Goal: Complete application form

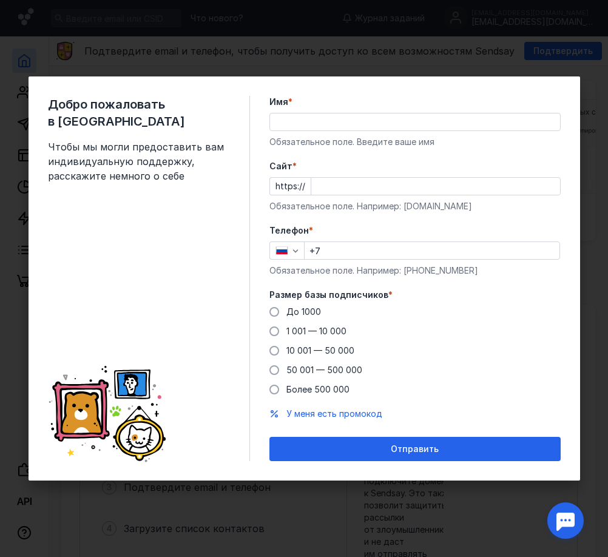
click at [308, 118] on input "Имя *" at bounding box center [415, 121] width 290 height 17
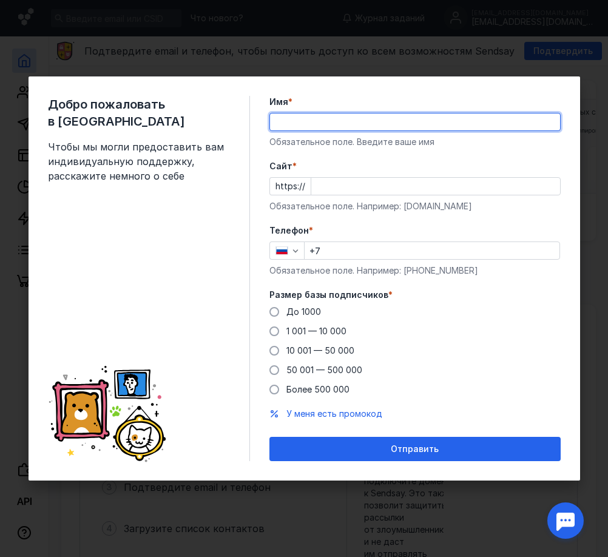
type input "Софтум"
drag, startPoint x: 324, startPoint y: 155, endPoint x: 344, endPoint y: 194, distance: 43.9
click at [344, 194] on input "Cайт *" at bounding box center [435, 186] width 249 height 17
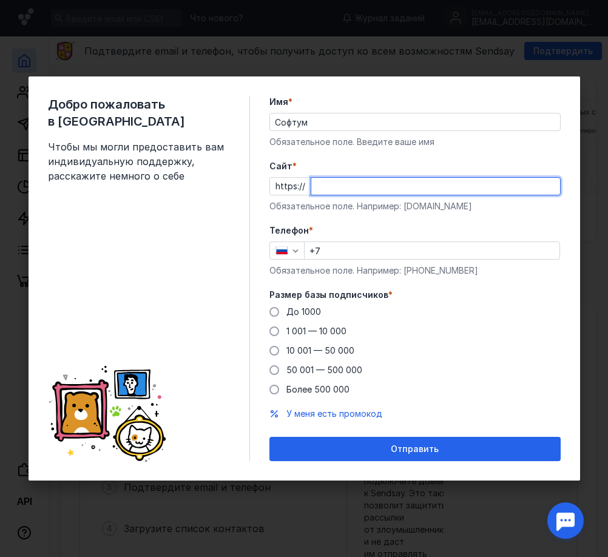
click at [341, 189] on input "Cайт *" at bounding box center [435, 186] width 249 height 17
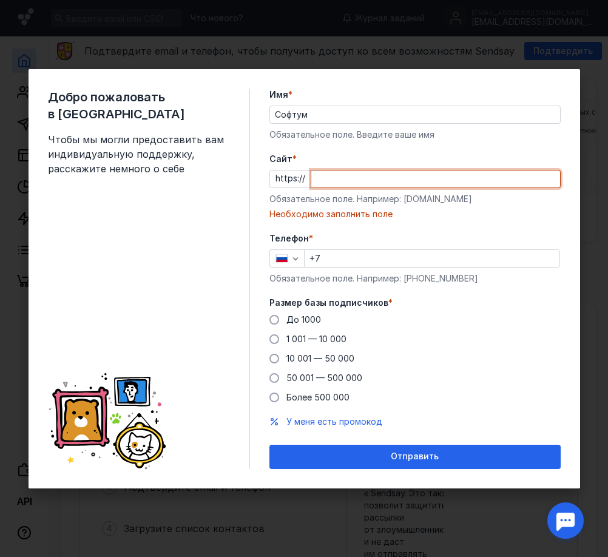
paste input "[DOMAIN_NAME][URL]"
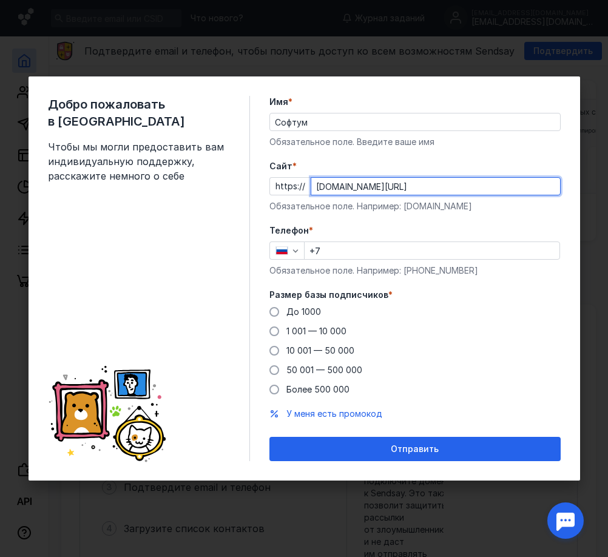
type input "[DOMAIN_NAME][URL]"
click at [331, 254] on input "+7" at bounding box center [431, 250] width 255 height 17
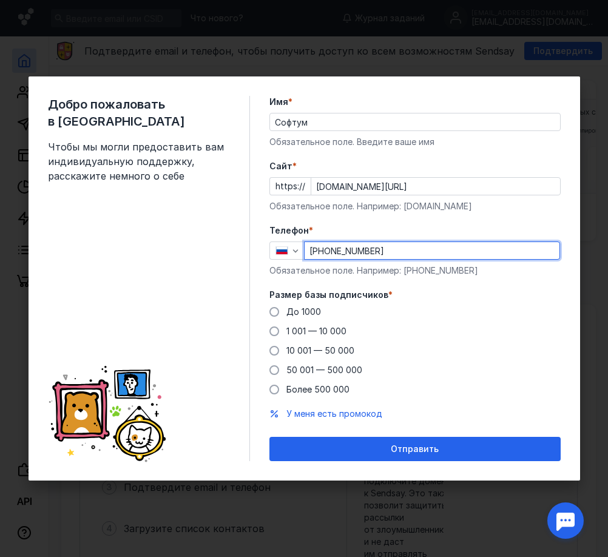
type input "[PHONE_NUMBER]"
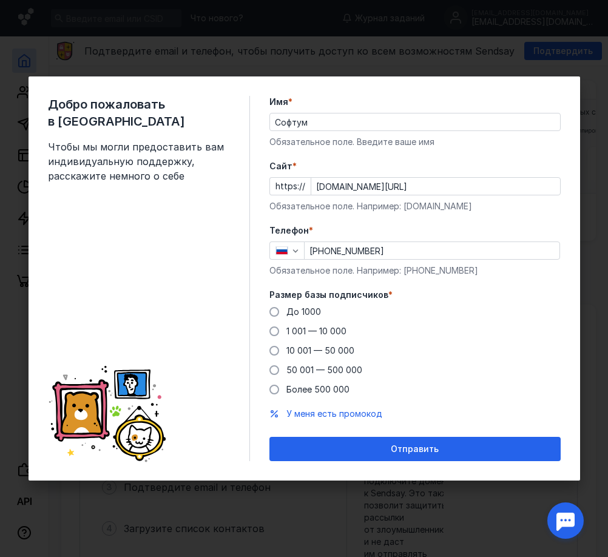
click at [320, 323] on div "До [DATE] 1 001 — 10 000 10 001 — 50 000 50 001 — 500 000 Более 500 000" at bounding box center [414, 351] width 291 height 90
drag, startPoint x: 320, startPoint y: 323, endPoint x: 321, endPoint y: 342, distance: 18.8
click at [321, 342] on div "До [DATE] 1 001 — 10 000 10 001 — 50 000 50 001 — 500 000 Более 500 000" at bounding box center [414, 351] width 291 height 90
click at [324, 361] on div "До [DATE] 1 001 — 10 000 10 001 — 50 000 50 001 — 500 000 Более 500 000" at bounding box center [414, 351] width 291 height 90
click at [343, 370] on span "50 001 — 500 000" at bounding box center [324, 370] width 76 height 10
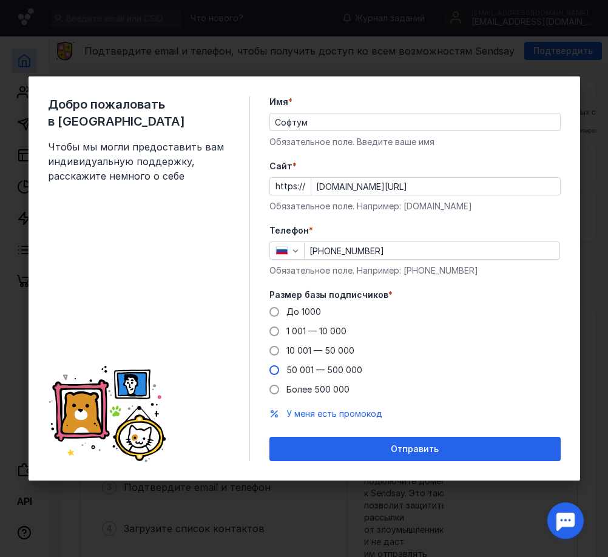
click at [0, 0] on input "50 001 — 500 000" at bounding box center [0, 0] width 0 height 0
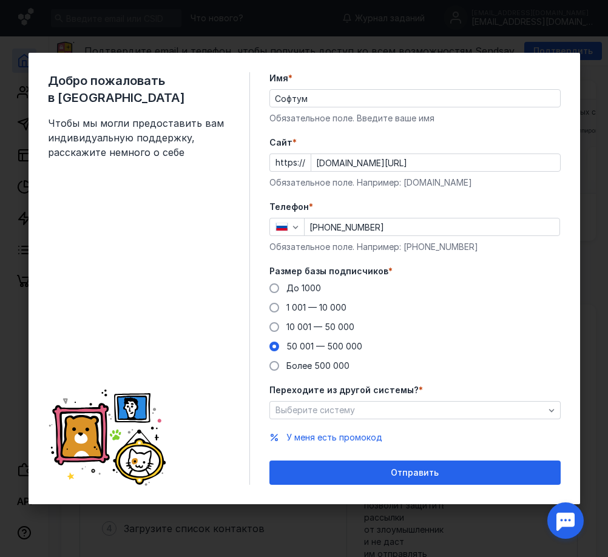
click at [339, 333] on div "До [DATE] 1 001 — 10 000 10 001 — 50 000 50 001 — 500 000 Более 500 000" at bounding box center [414, 327] width 291 height 90
click at [321, 329] on span "10 001 — 50 000" at bounding box center [320, 326] width 68 height 10
click at [0, 0] on input "10 001 — 50 000" at bounding box center [0, 0] width 0 height 0
click at [321, 300] on div "До [DATE] 1 001 — 10 000 10 001 — 50 000 50 001 — 500 000 Более 500 000" at bounding box center [414, 327] width 291 height 90
click at [320, 306] on span "1 001 — 10 000" at bounding box center [316, 307] width 60 height 10
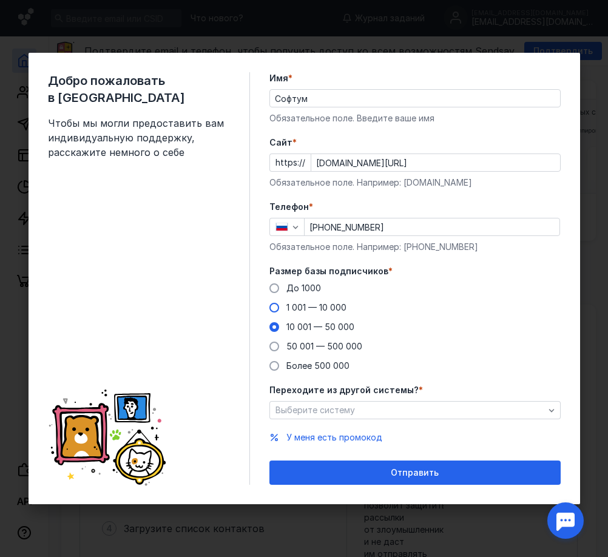
click at [0, 0] on input "1 001 — 10 000" at bounding box center [0, 0] width 0 height 0
click at [295, 287] on span "До 1000" at bounding box center [303, 288] width 35 height 10
click at [0, 0] on input "До 1000" at bounding box center [0, 0] width 0 height 0
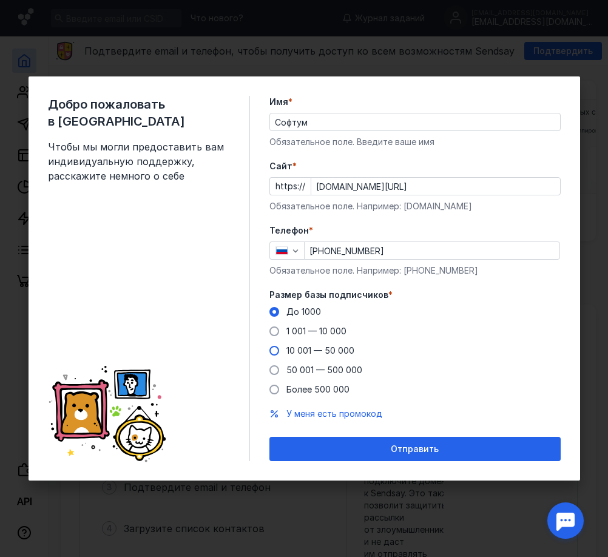
click at [308, 346] on span "10 001 — 50 000" at bounding box center [320, 350] width 68 height 10
click at [0, 0] on input "10 001 — 50 000" at bounding box center [0, 0] width 0 height 0
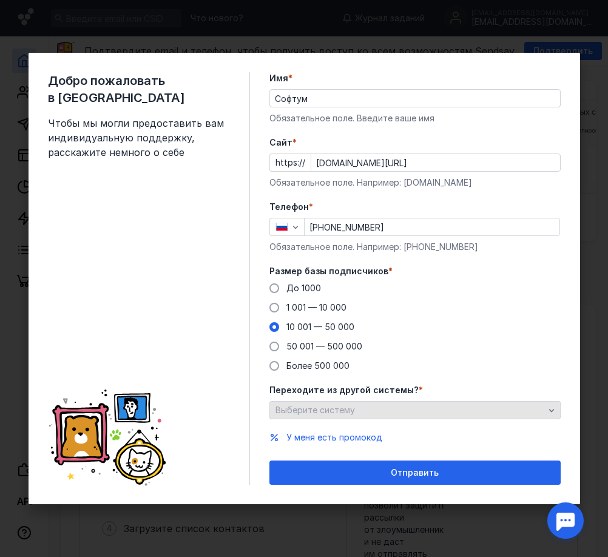
click at [321, 406] on span "Выберите систему" at bounding box center [314, 410] width 79 height 10
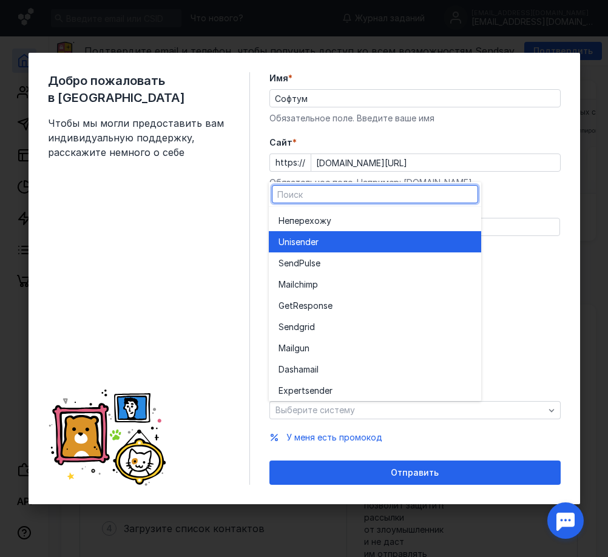
click at [314, 240] on span "Unisende" at bounding box center [296, 242] width 37 height 12
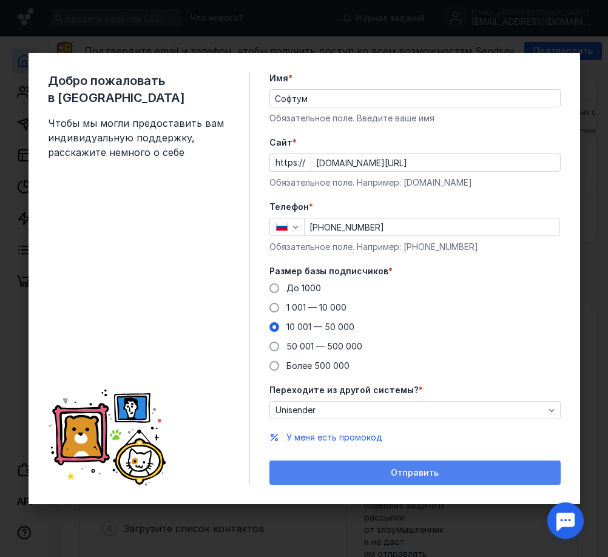
click at [338, 463] on div "Отправить" at bounding box center [414, 472] width 291 height 24
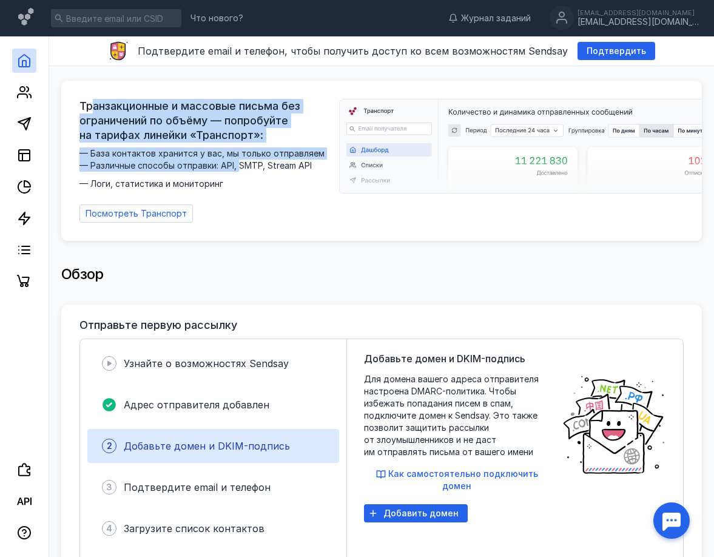
drag, startPoint x: 90, startPoint y: 103, endPoint x: 232, endPoint y: 126, distance: 143.8
click at [240, 164] on div "Транзакционные и массовые письма без ограничений по объёму — попробуйте на тари…" at bounding box center [205, 144] width 252 height 91
click at [232, 126] on span "Транзакционные и массовые письма без ограничений по объёму — попробуйте на тари…" at bounding box center [205, 121] width 252 height 44
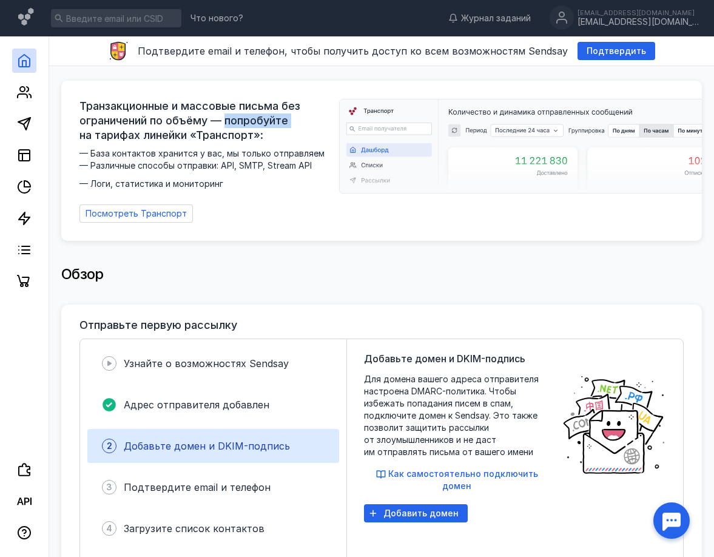
click at [232, 126] on span "Транзакционные и массовые письма без ограничений по объёму — попробуйте на тари…" at bounding box center [205, 121] width 252 height 44
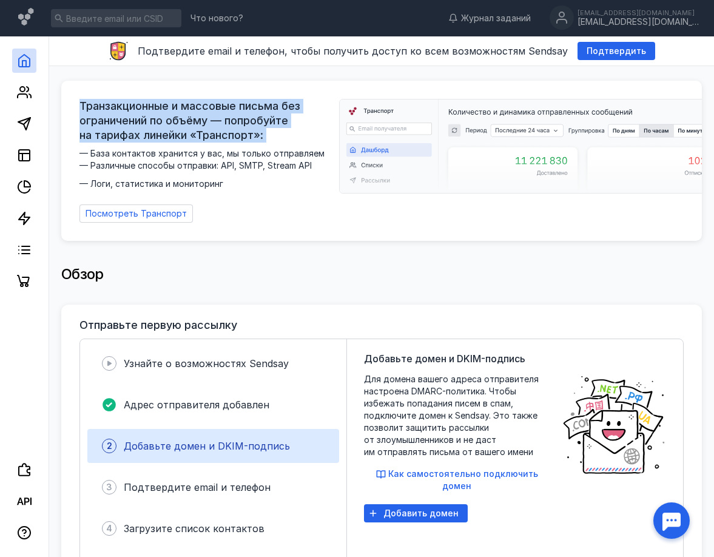
click at [232, 128] on span "Транзакционные и массовые письма без ограничений по объёму — попробуйте на тари…" at bounding box center [205, 121] width 252 height 44
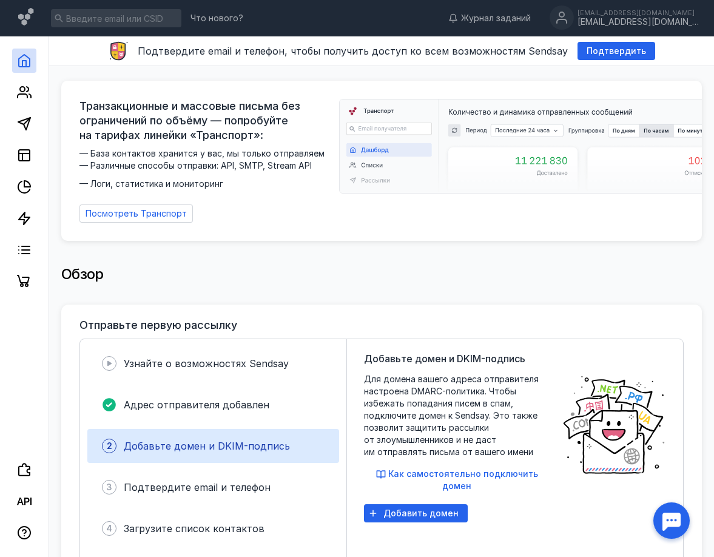
click at [241, 152] on span "— База контактов хранится у вас, мы только отправляем — Различные способы отпра…" at bounding box center [205, 168] width 252 height 42
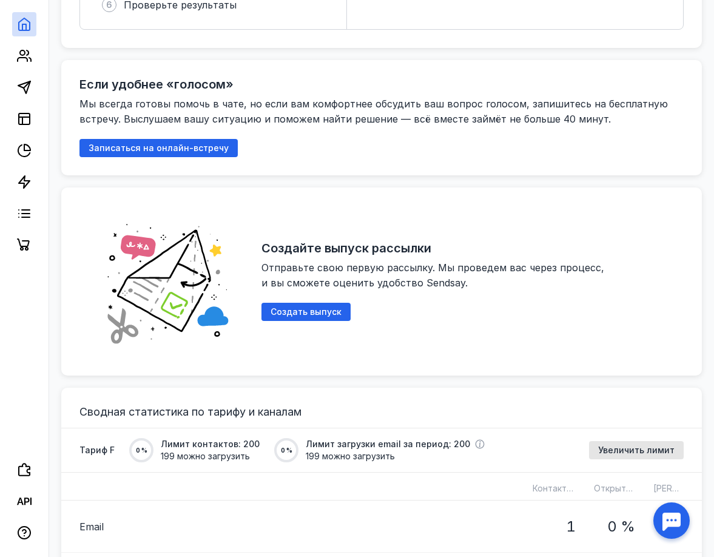
scroll to position [607, 0]
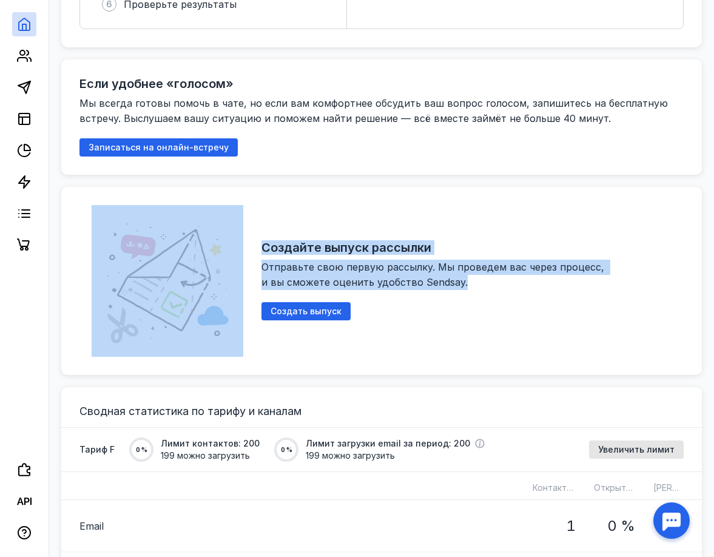
drag, startPoint x: 467, startPoint y: 282, endPoint x: 249, endPoint y: 234, distance: 222.9
click at [249, 234] on div "Создайте выпуск рассылки Отправьте свою первую рассылку. Мы проведем вас через …" at bounding box center [381, 281] width 640 height 188
click at [280, 240] on h2 "Создайте выпуск рассылки" at bounding box center [346, 247] width 170 height 15
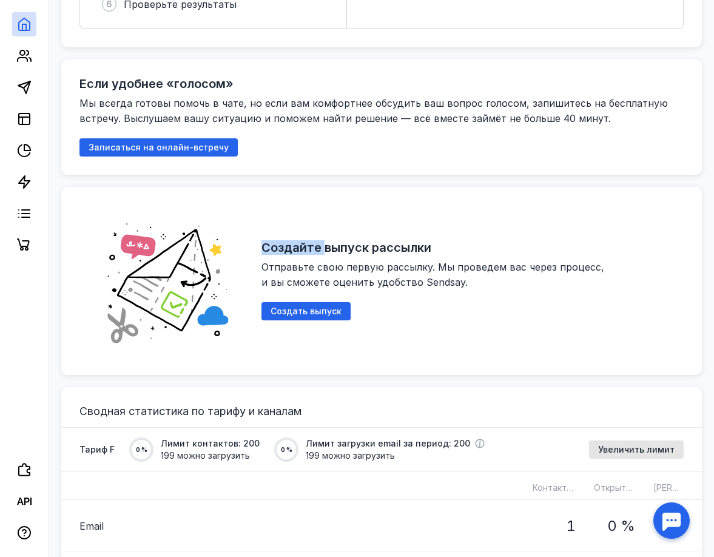
click at [280, 240] on h2 "Создайте выпуск рассылки" at bounding box center [346, 247] width 170 height 15
click at [450, 234] on div "Создайте выпуск рассылки Отправьте свою первую рассылку. Мы проведем вас через …" at bounding box center [472, 281] width 422 height 152
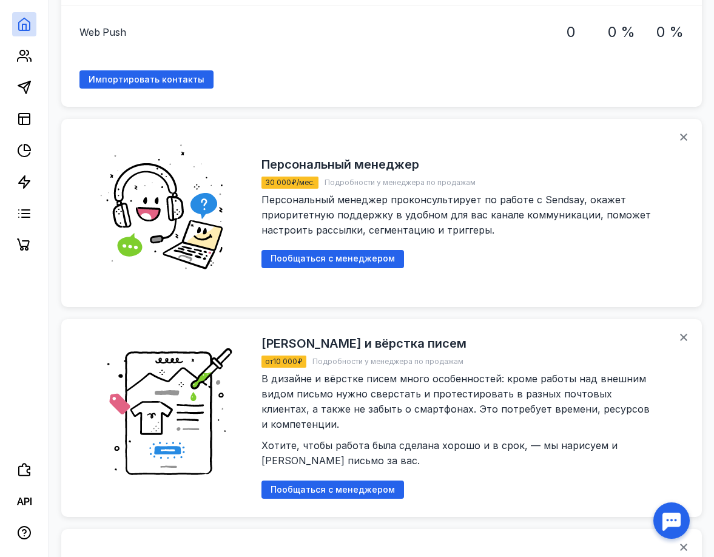
scroll to position [1561, 0]
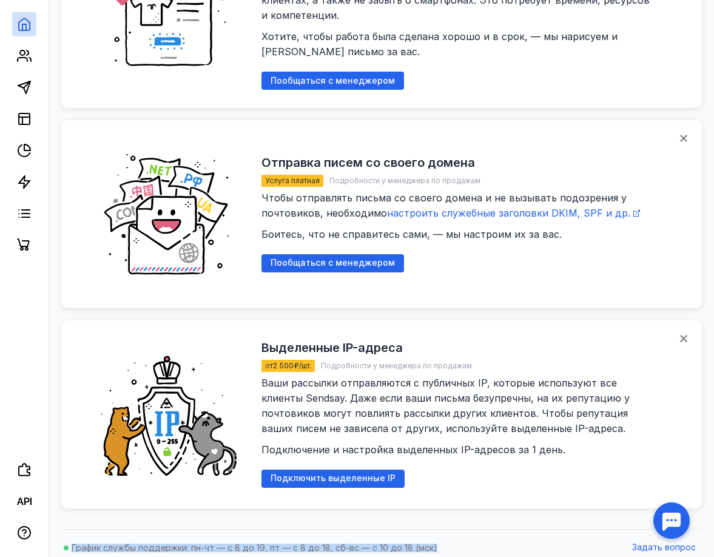
drag, startPoint x: 445, startPoint y: 545, endPoint x: 66, endPoint y: 542, distance: 379.1
click at [66, 542] on nav "График службы поддержки: пн-чт — с 8 до 19, пт — с 8 до 18, сб-вс — с 10 до 18 …" at bounding box center [381, 548] width 640 height 18
click at [264, 542] on span "График службы поддержки: пн-чт — с 8 до 19, пт — с 8 до 18, сб-вс — с 10 до 18 …" at bounding box center [255, 547] width 366 height 10
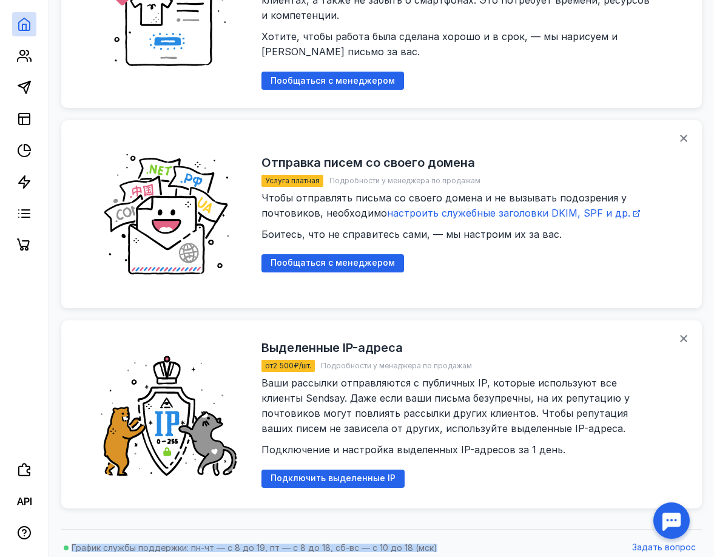
click at [320, 542] on span "График службы поддержки: пн-чт — с 8 до 19, пт — с 8 до 18, сб-вс — с 10 до 18 …" at bounding box center [255, 547] width 366 height 10
click at [425, 542] on span "График службы поддержки: пн-чт — с 8 до 19, пт — с 8 до 18, сб-вс — с 10 до 18 …" at bounding box center [255, 547] width 366 height 10
drag, startPoint x: 437, startPoint y: 538, endPoint x: 331, endPoint y: 537, distance: 106.1
click at [331, 539] on nav "График службы поддержки: пн-чт — с 8 до 19, пт — с 8 до 18, сб-вс — с 10 до 18 …" at bounding box center [381, 548] width 640 height 18
click at [331, 542] on span "График службы поддержки: пн-чт — с 8 до 19, пт — с 8 до 18, сб-вс — с 10 до 18 …" at bounding box center [255, 547] width 366 height 10
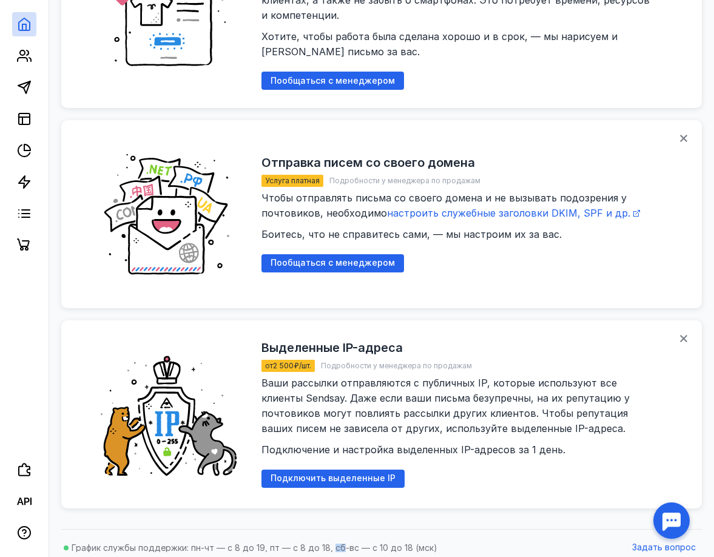
click at [331, 542] on span "График службы поддержки: пн-чт — с 8 до 19, пт — с 8 до 18, сб-вс — с 10 до 18 …" at bounding box center [255, 547] width 366 height 10
drag, startPoint x: 299, startPoint y: 541, endPoint x: 260, endPoint y: 542, distance: 38.8
click at [298, 542] on span "График службы поддержки: пн-чт — с 8 до 19, пт — с 8 до 18, сб-вс — с 10 до 18 …" at bounding box center [255, 547] width 366 height 10
drag, startPoint x: 227, startPoint y: 542, endPoint x: 479, endPoint y: 539, distance: 251.1
click at [478, 539] on nav "График службы поддержки: пн-чт — с 8 до 19, пт — с 8 до 18, сб-вс — с 10 до 18 …" at bounding box center [381, 548] width 640 height 18
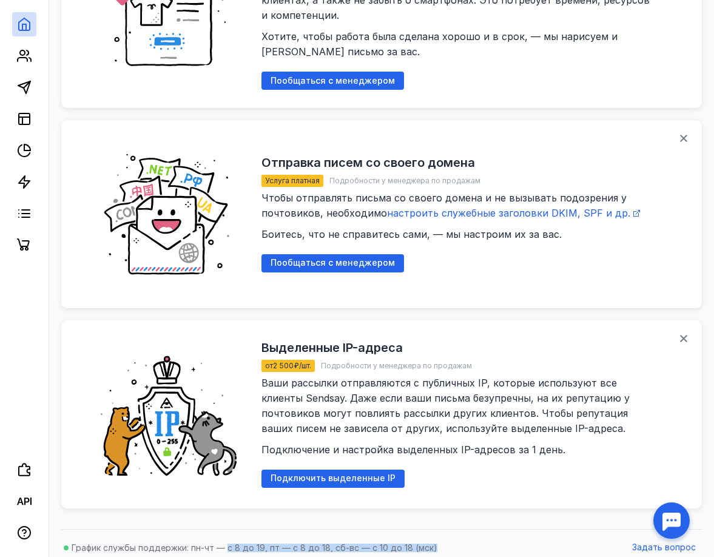
click at [479, 539] on nav "График службы поддержки: пн-чт — с 8 до 19, пт — с 8 до 18, сб-вс — с 10 до 18 …" at bounding box center [381, 548] width 640 height 18
drag, startPoint x: 434, startPoint y: 540, endPoint x: 64, endPoint y: 546, distance: 370.0
click at [64, 546] on nav "График службы поддержки: пн-чт — с 8 до 19, пт — с 8 до 18, сб-вс — с 10 до 18 …" at bounding box center [381, 548] width 640 height 18
